Goal: Task Accomplishment & Management: Manage account settings

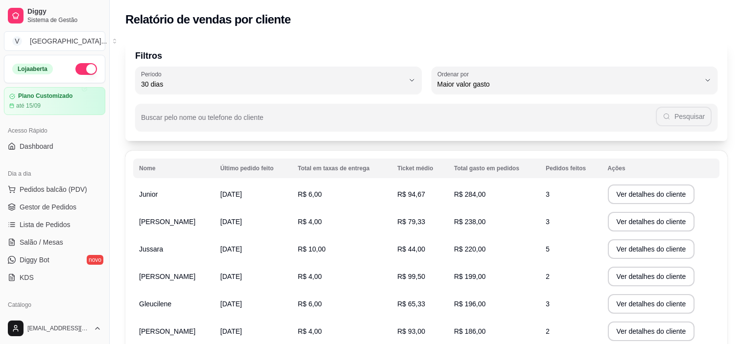
select select "30"
select select "HIGHEST_TOTAL_SPENT_WITH_ORDERS"
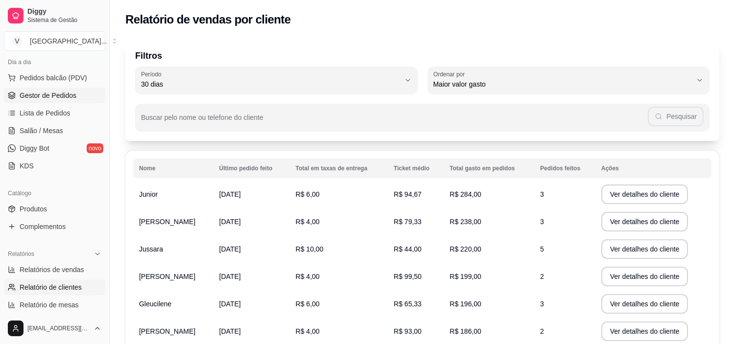
scroll to position [88, 0]
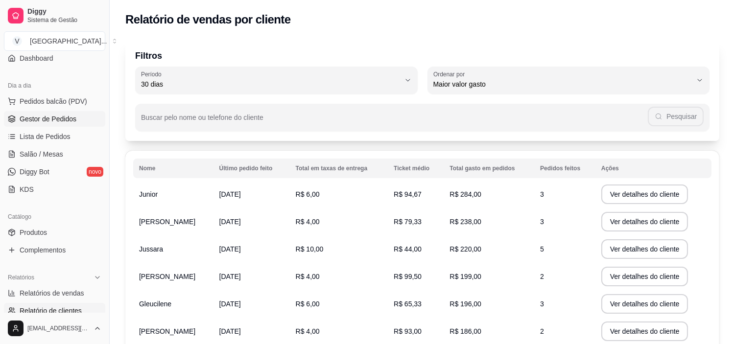
click at [49, 114] on span "Gestor de Pedidos" at bounding box center [48, 119] width 57 height 10
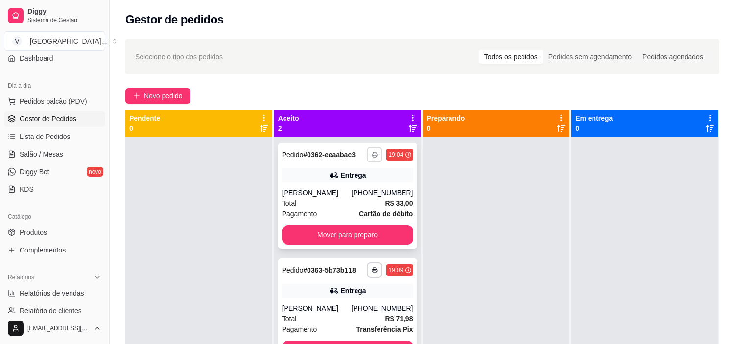
click at [374, 154] on icon "button" at bounding box center [375, 155] width 6 height 6
click at [364, 189] on button "IMPRESSORA" at bounding box center [346, 189] width 71 height 16
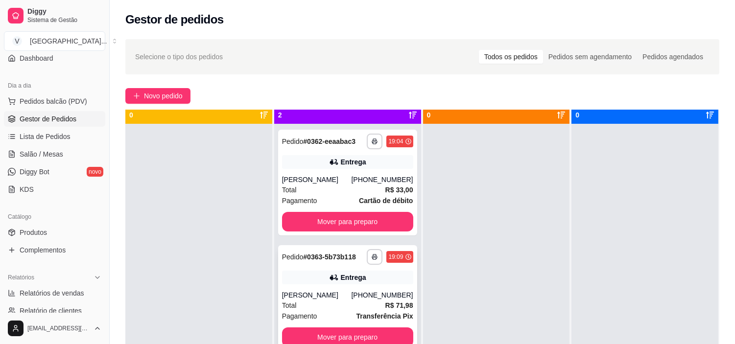
scroll to position [27, 0]
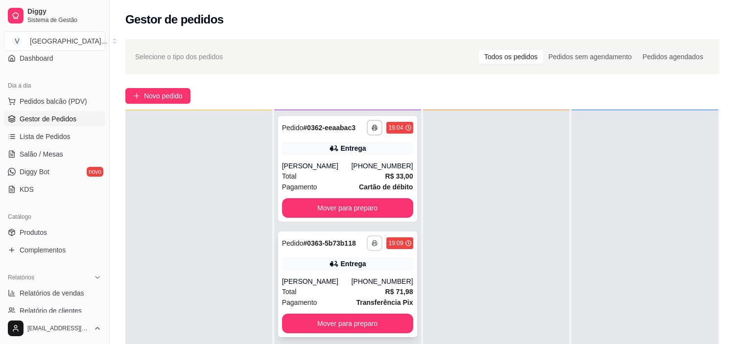
click at [373, 246] on button "button" at bounding box center [375, 244] width 16 height 16
click at [357, 277] on button "IMPRESSORA" at bounding box center [346, 277] width 71 height 16
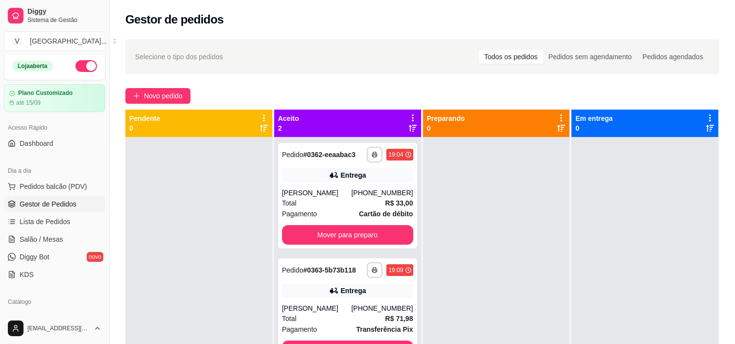
scroll to position [0, 0]
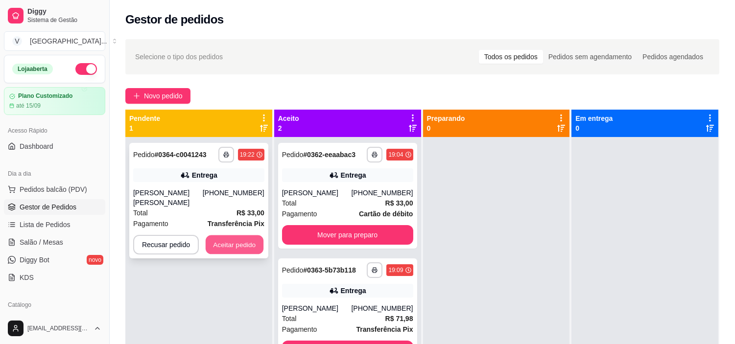
click at [242, 238] on button "Aceitar pedido" at bounding box center [235, 245] width 58 height 19
